Goal: Find specific page/section: Find specific page/section

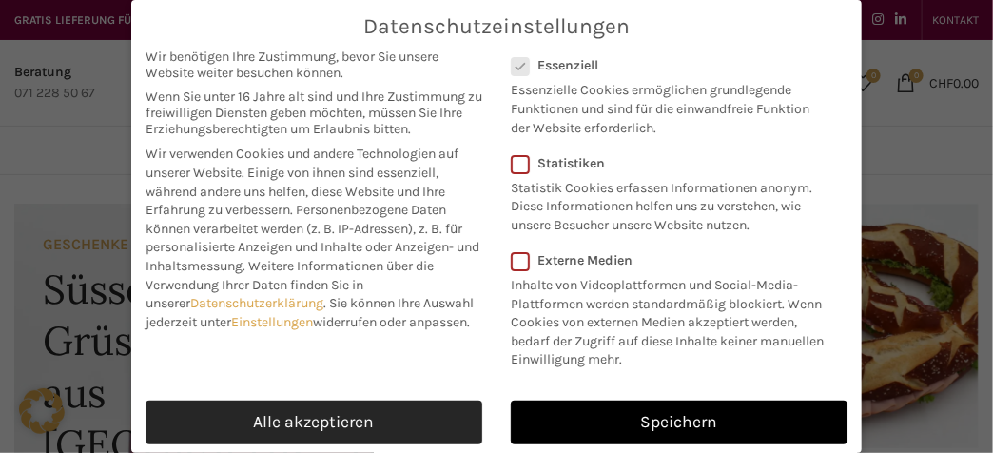
click at [445, 424] on link "Alle akzeptieren" at bounding box center [314, 422] width 337 height 44
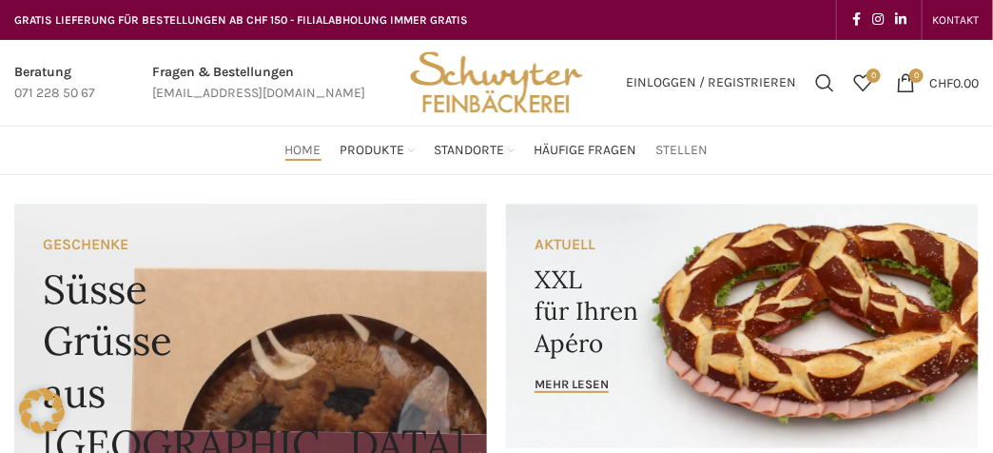
click at [685, 147] on span "Stellen" at bounding box center [682, 151] width 52 height 18
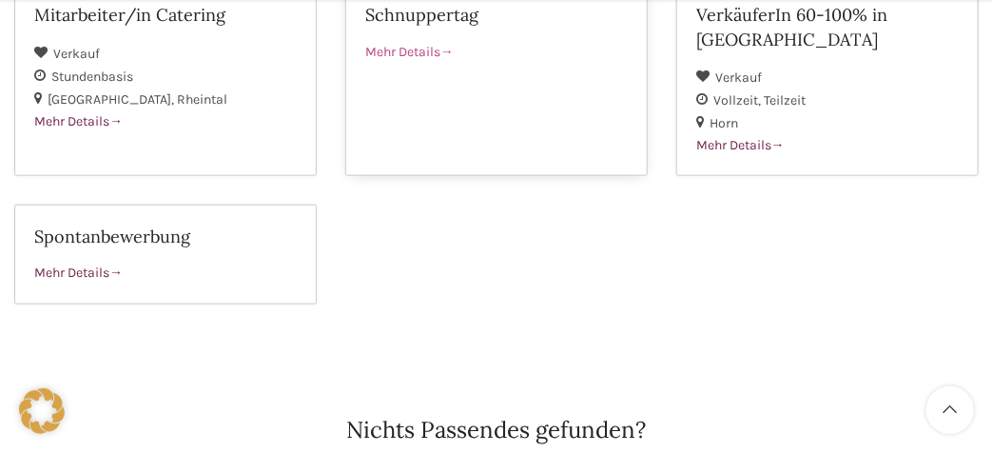
scroll to position [502, 0]
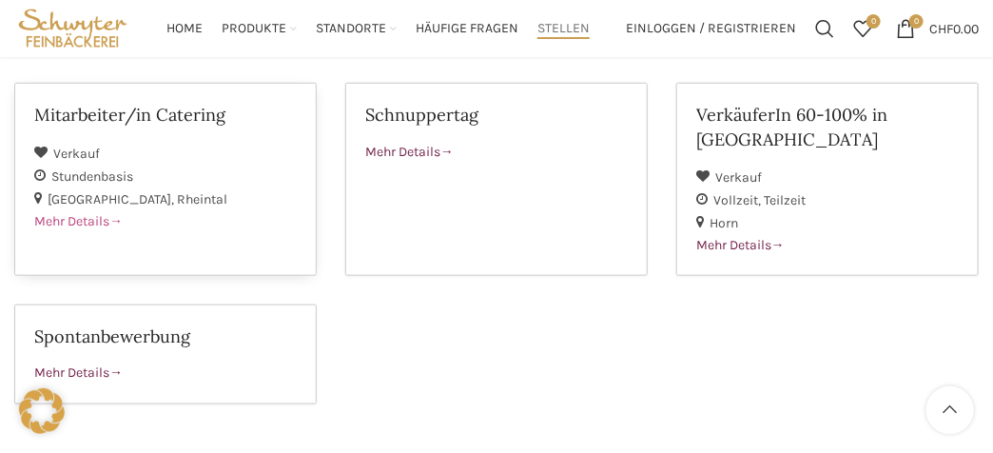
click at [105, 215] on span "Mehr Details" at bounding box center [78, 221] width 88 height 16
